Goal: Check status: Check status

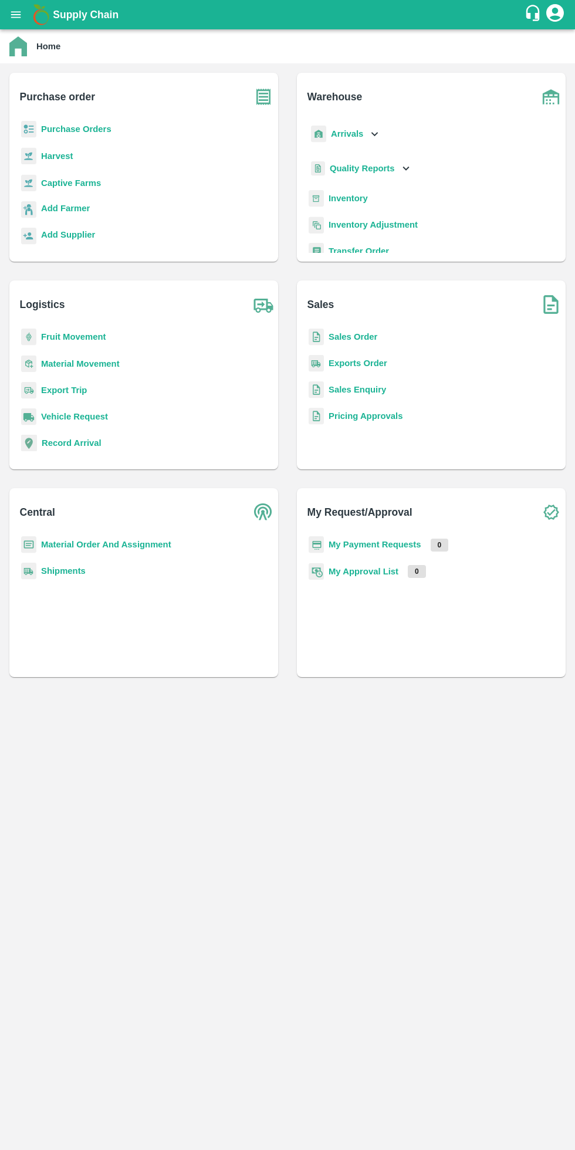
click at [401, 541] on b "My Payment Requests" at bounding box center [375, 544] width 93 height 9
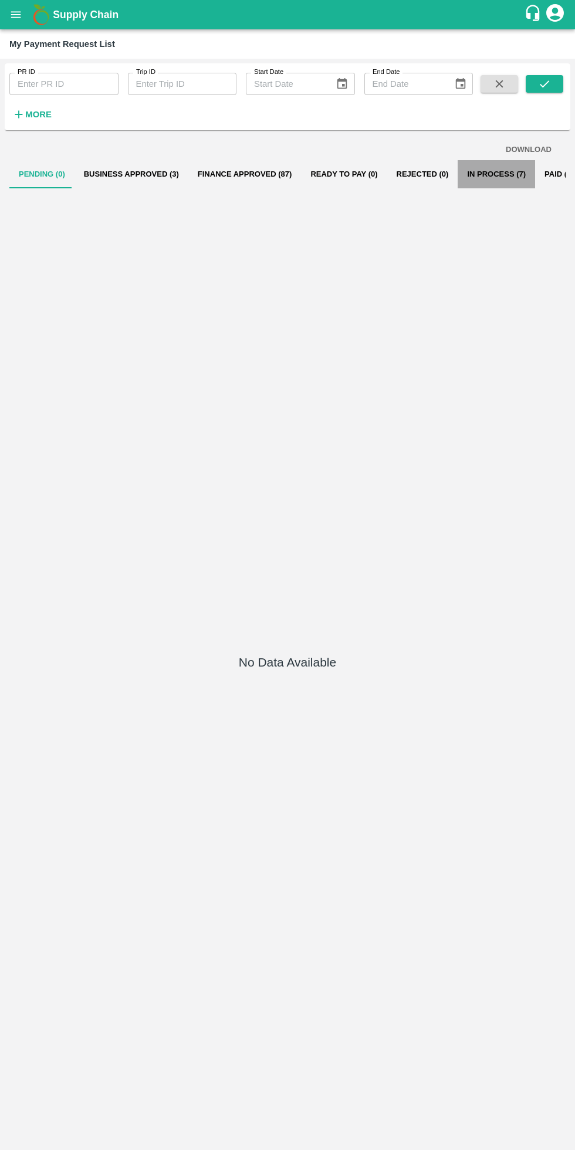
click at [471, 171] on button "In Process (7)" at bounding box center [496, 174] width 77 height 28
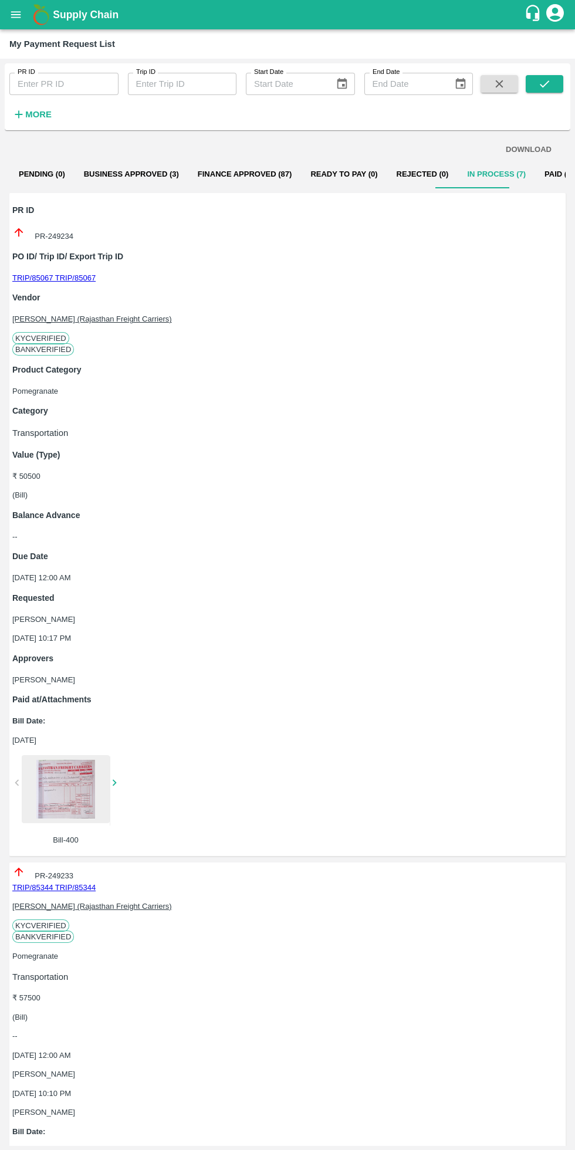
click at [540, 173] on button "Paid (1811)" at bounding box center [565, 174] width 60 height 28
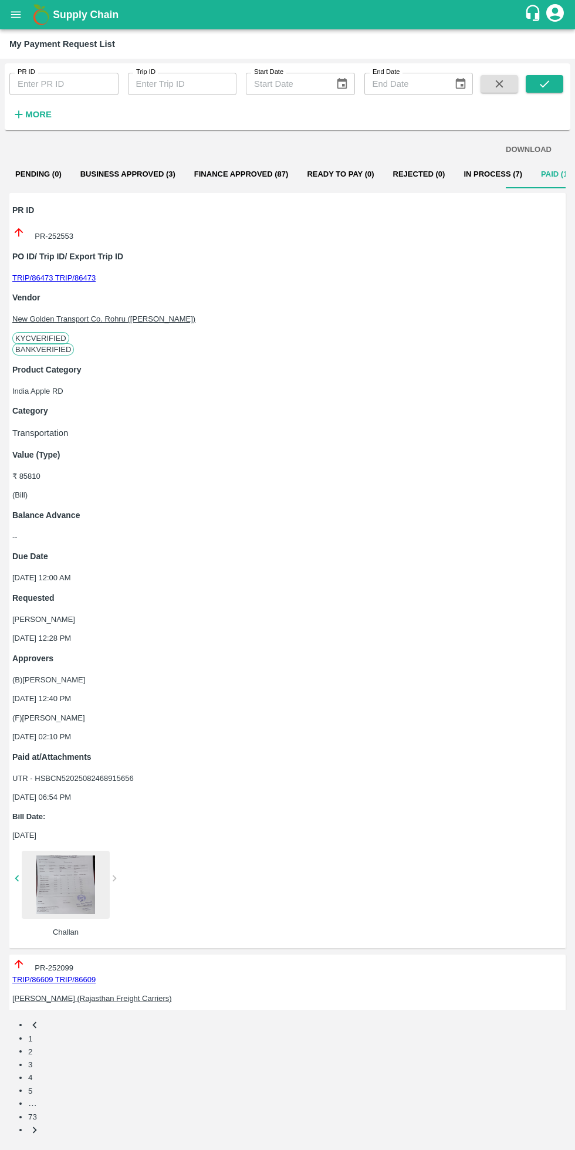
scroll to position [0, 17]
click at [72, 174] on button "Business Approved (3)" at bounding box center [128, 174] width 114 height 28
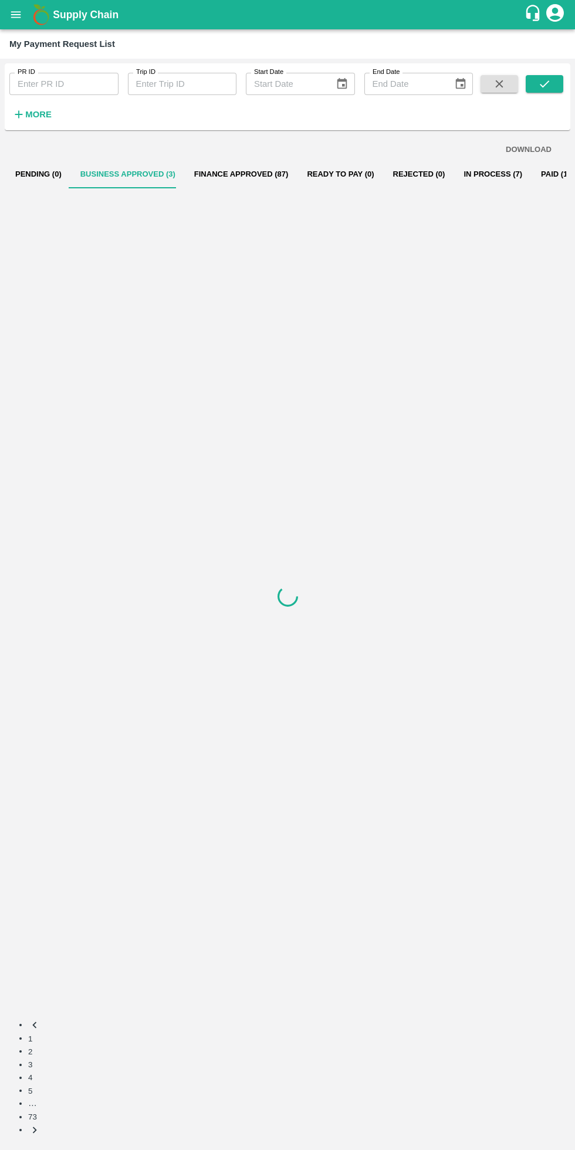
scroll to position [0, 0]
